Goal: Navigation & Orientation: Find specific page/section

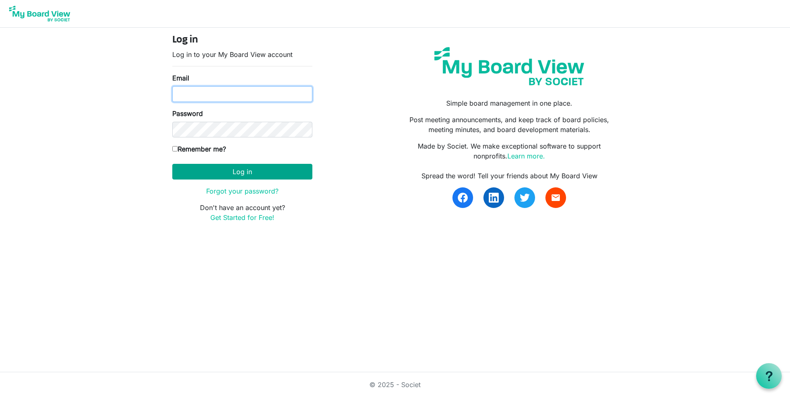
type input "[EMAIL_ADDRESS][DOMAIN_NAME]"
click at [281, 176] on button "Log in" at bounding box center [242, 172] width 140 height 16
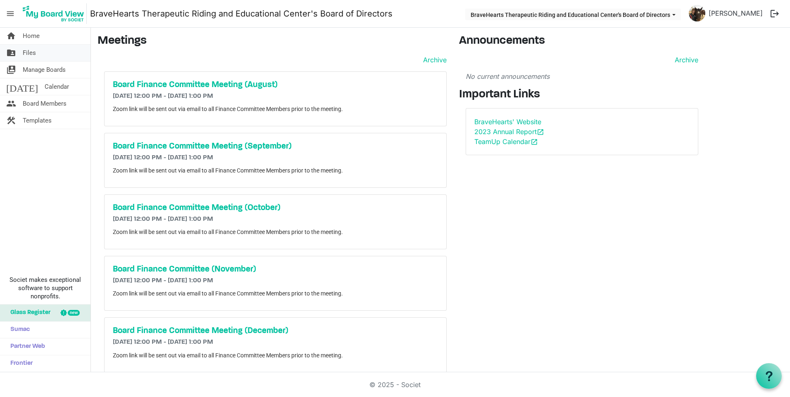
click at [32, 53] on span "Files" at bounding box center [29, 53] width 13 height 17
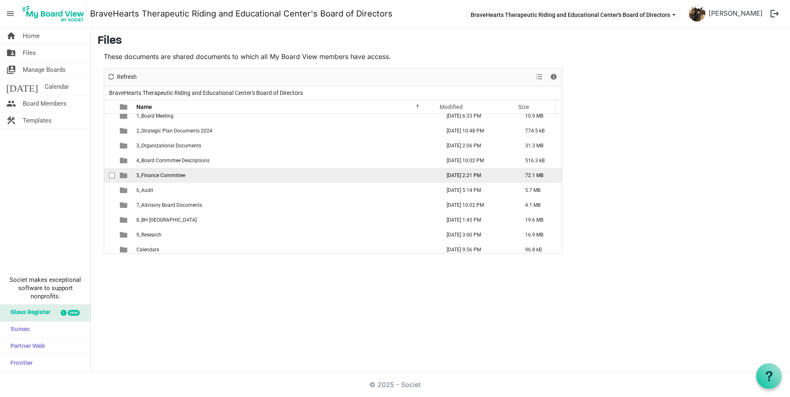
scroll to position [9, 0]
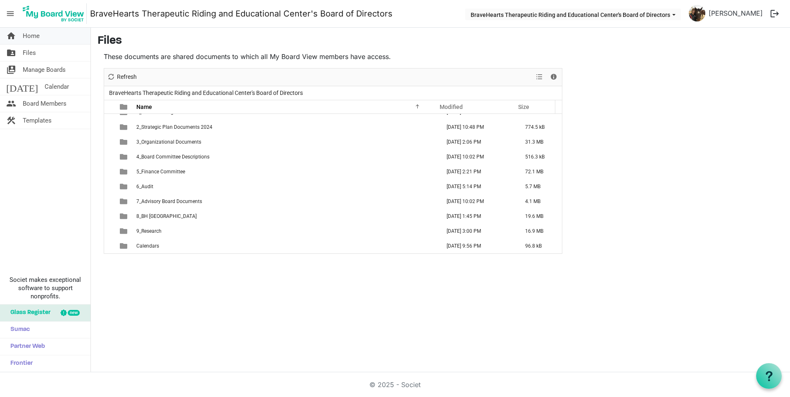
click at [44, 38] on link "home Home" at bounding box center [45, 36] width 90 height 17
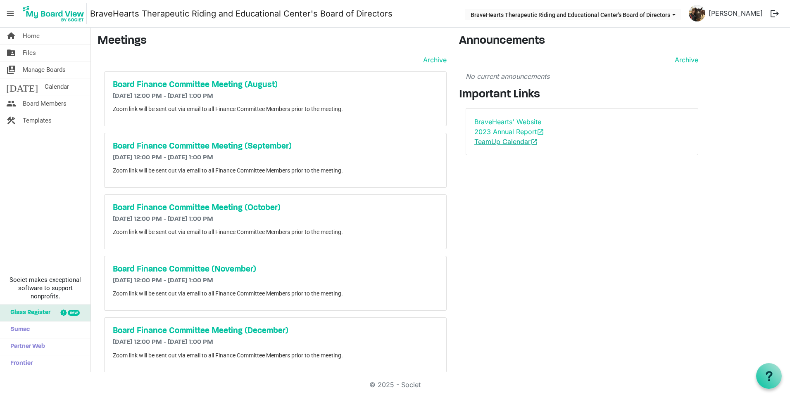
click at [513, 140] on link "TeamUp Calendar open_in_new" at bounding box center [506, 142] width 64 height 8
